Goal: Transaction & Acquisition: Obtain resource

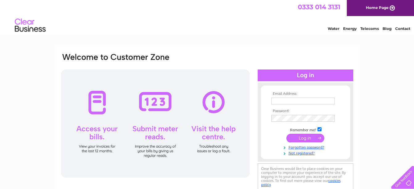
type input "[EMAIL_ADDRESS][DOMAIN_NAME]"
click at [312, 133] on td at bounding box center [306, 138] width 72 height 12
click at [312, 138] on input "submit" at bounding box center [306, 138] width 38 height 9
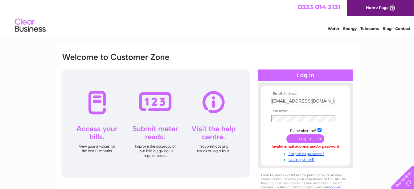
click at [268, 138] on form "Email Address: [EMAIL_ADDRESS][DOMAIN_NAME] Password:" at bounding box center [305, 127] width 89 height 70
click at [256, 123] on div "Email Address: [EMAIL_ADDRESS][DOMAIN_NAME] Password:" at bounding box center [207, 125] width 294 height 146
click at [287, 134] on input "submit" at bounding box center [306, 138] width 38 height 9
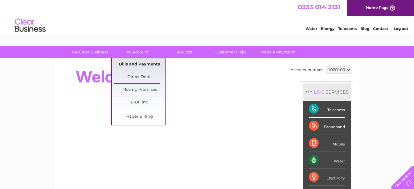
click at [140, 65] on link "Bills and Payments" at bounding box center [139, 64] width 51 height 12
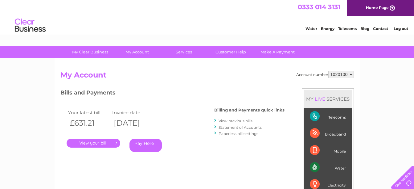
click at [90, 143] on link "." at bounding box center [94, 143] width 54 height 9
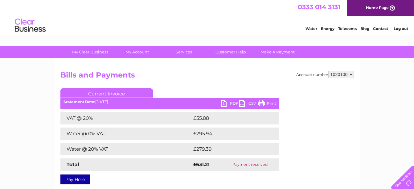
click at [223, 105] on link "PDF" at bounding box center [230, 104] width 19 height 9
